Goal: Find specific page/section: Find specific page/section

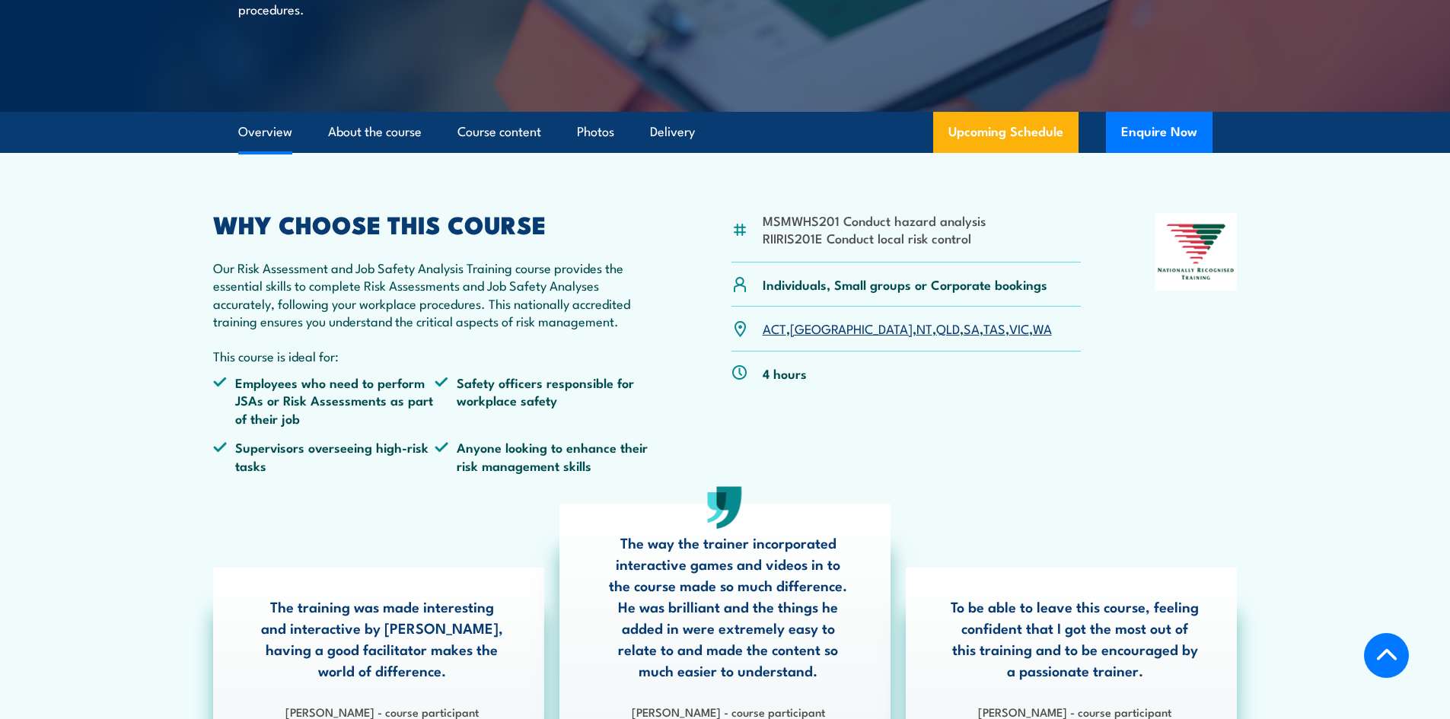
scroll to position [304, 0]
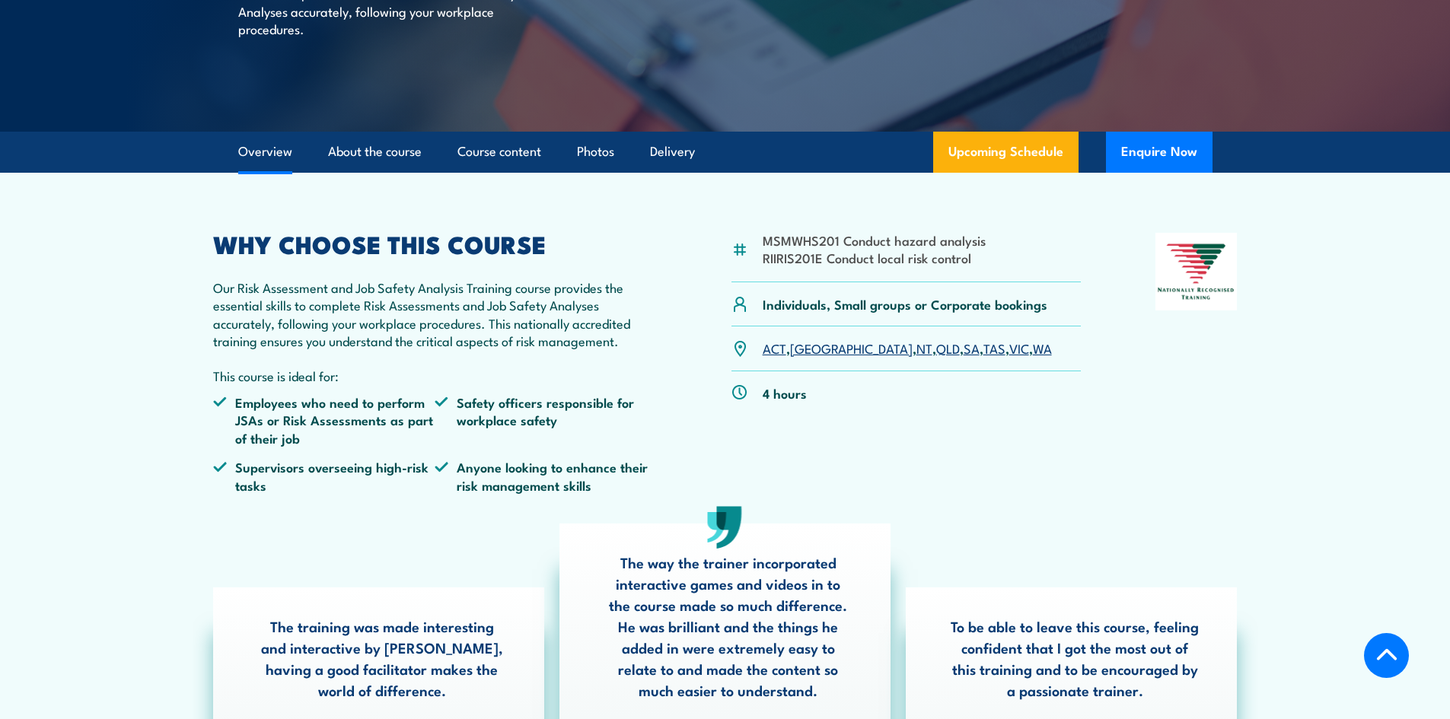
click at [814, 346] on link "[GEOGRAPHIC_DATA]" at bounding box center [851, 348] width 123 height 18
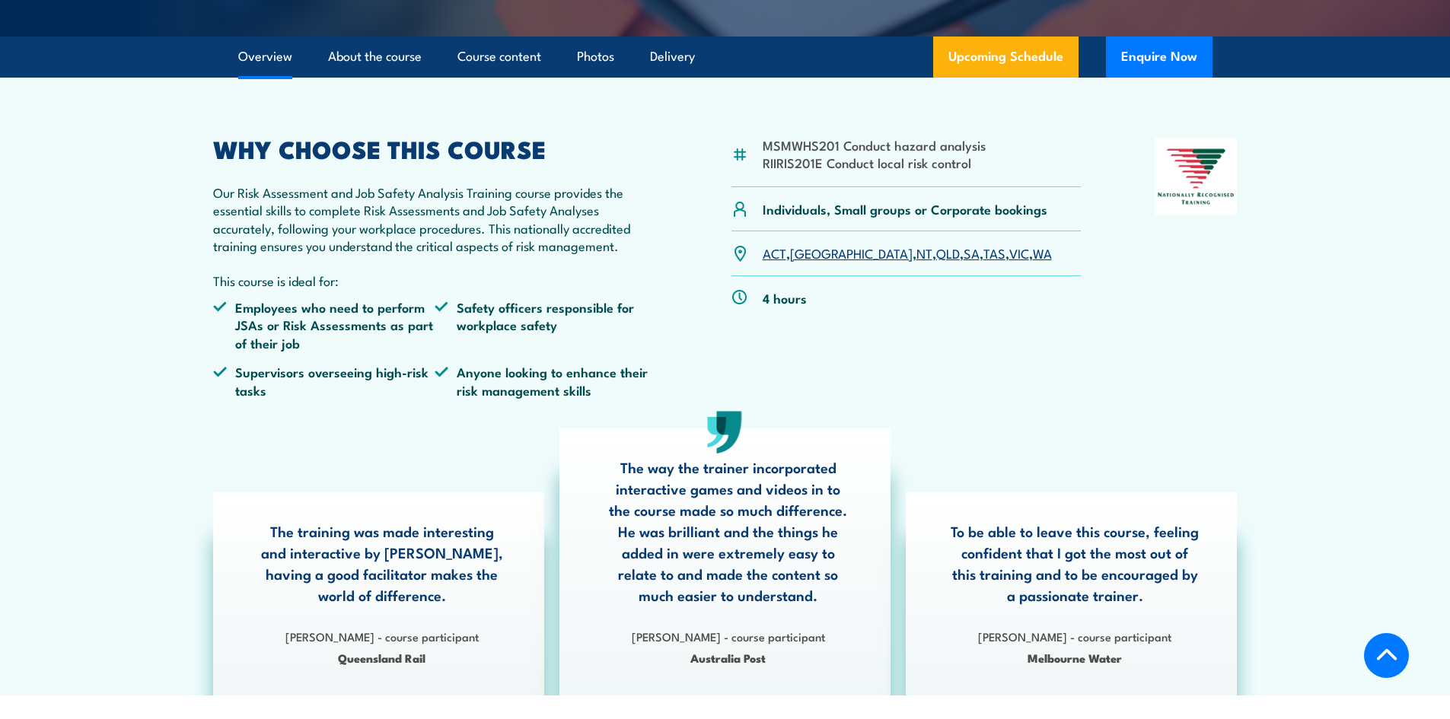
scroll to position [152, 0]
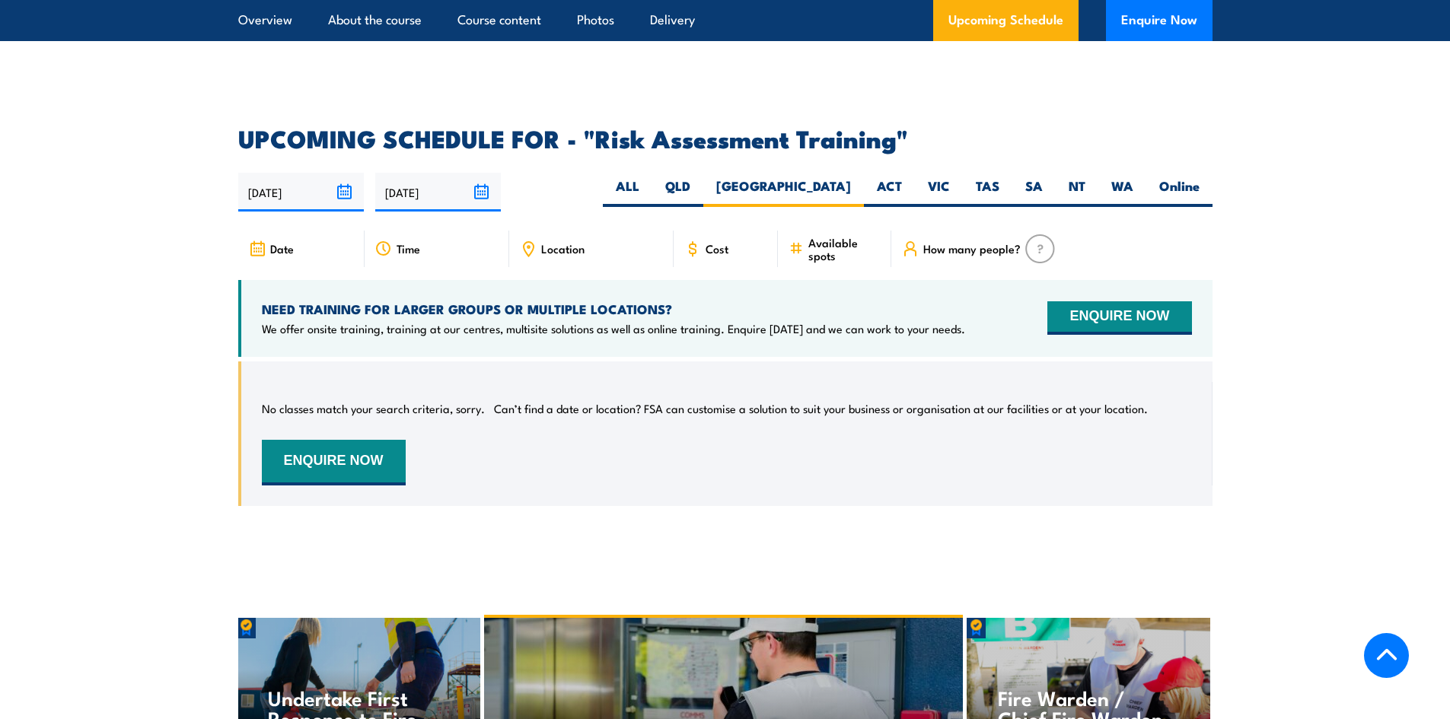
scroll to position [2372, 0]
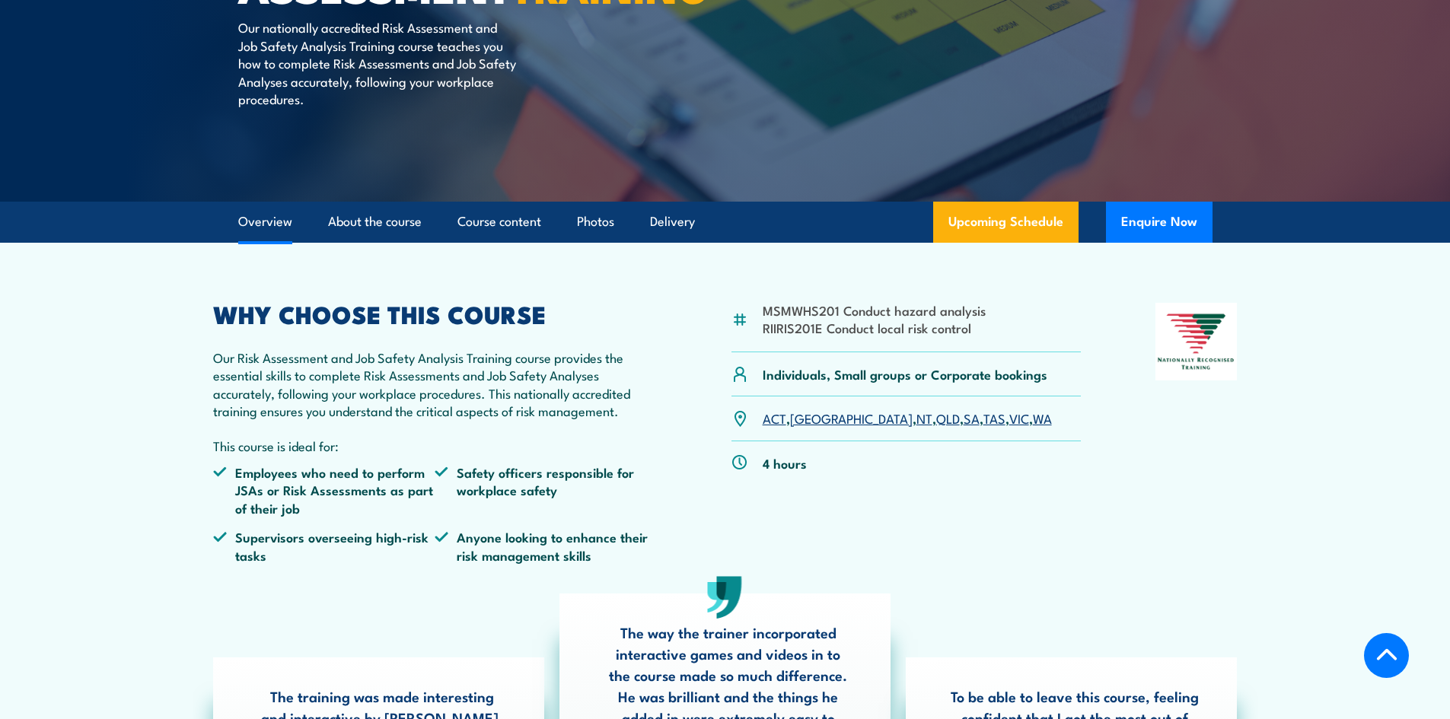
scroll to position [381, 0]
